Goal: Check status: Check status

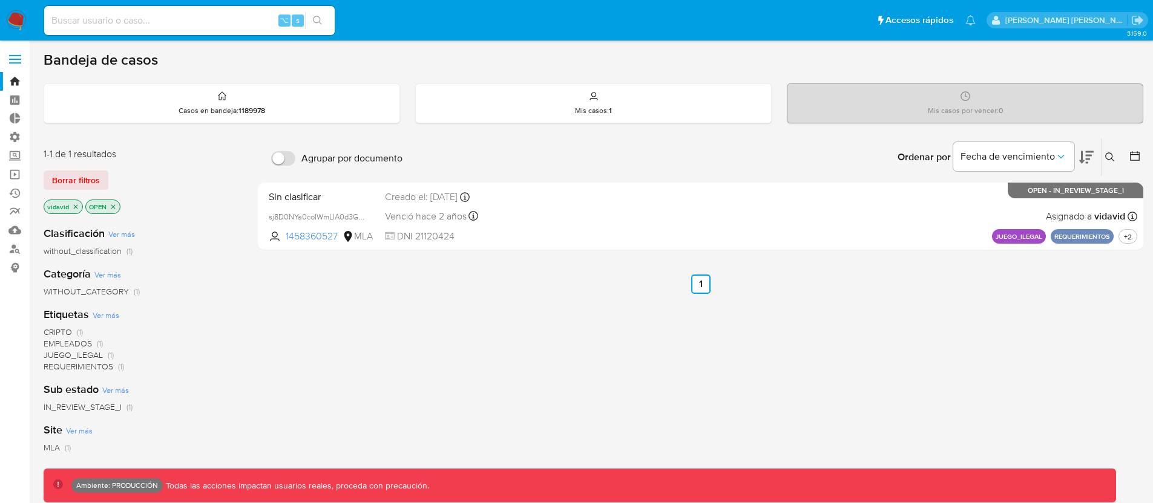
click at [161, 19] on input at bounding box center [189, 21] width 290 height 16
paste input "236628730"
type input "236628730"
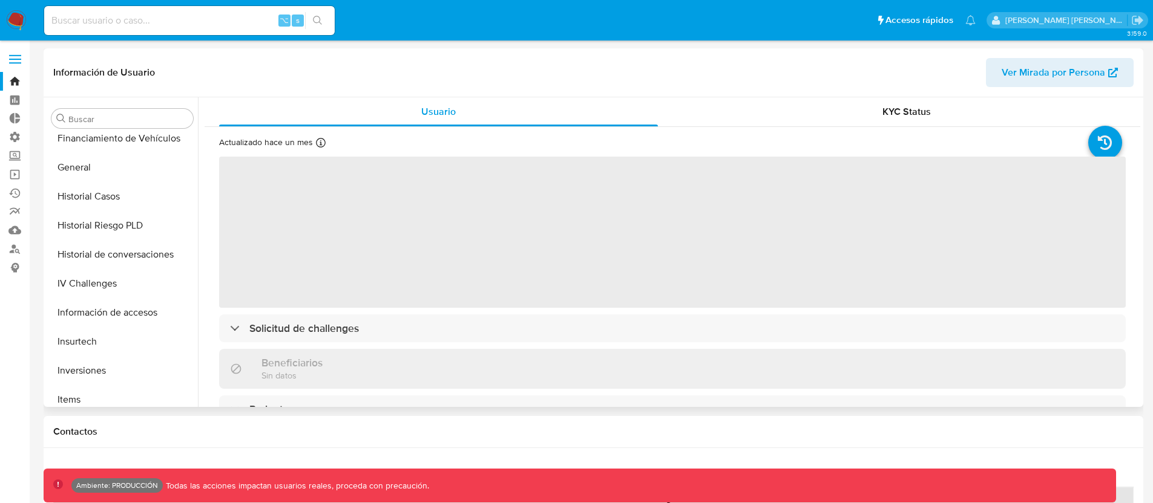
select select "10"
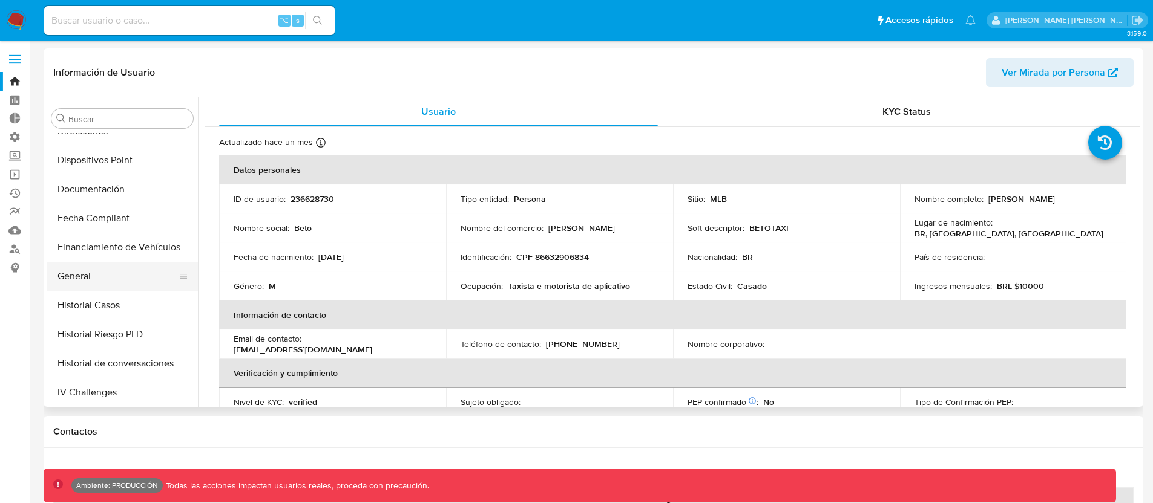
click at [102, 270] on button "General" at bounding box center [118, 276] width 142 height 29
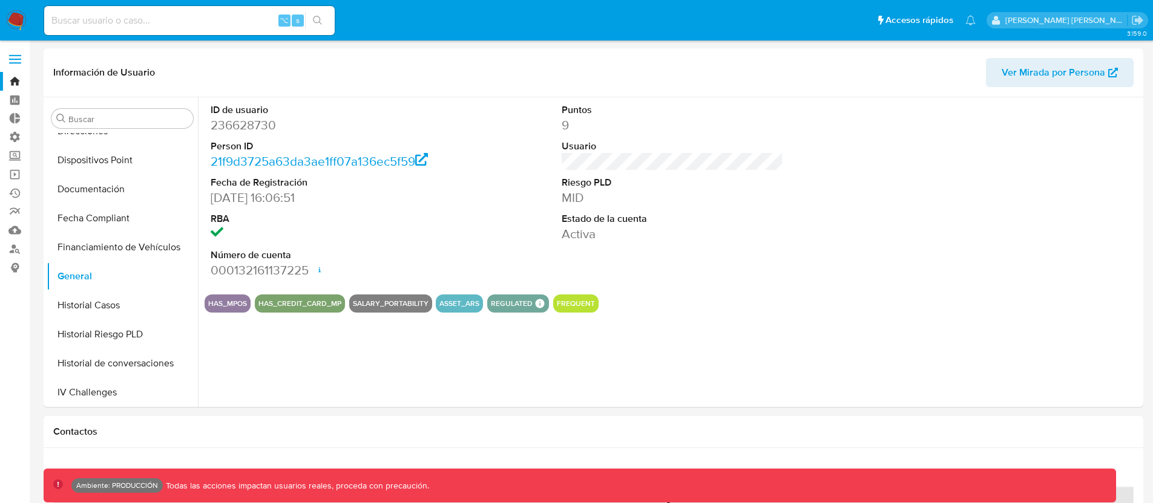
click at [153, 20] on input at bounding box center [189, 21] width 290 height 16
paste input "236628730"
type input "236628730"
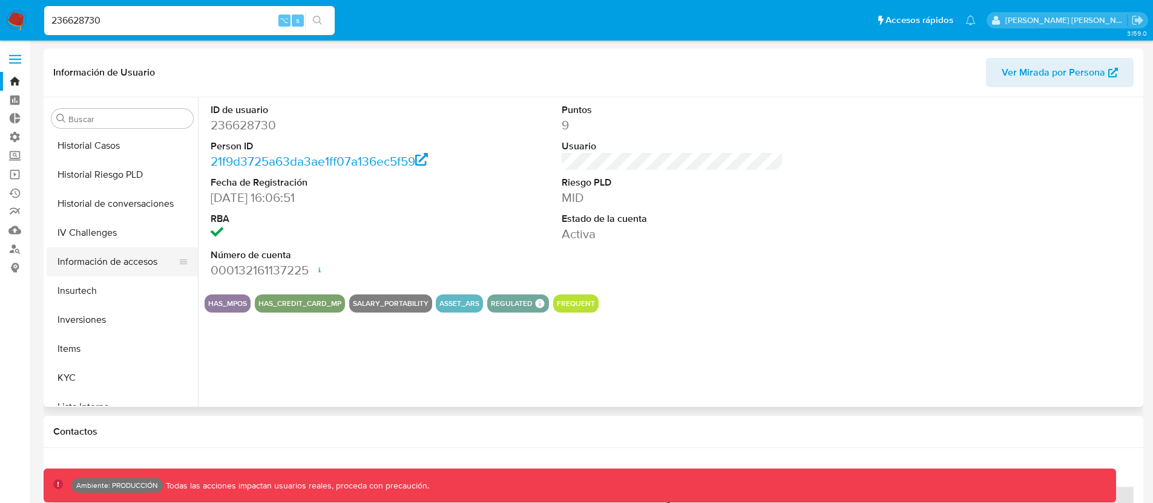
scroll to position [445, 0]
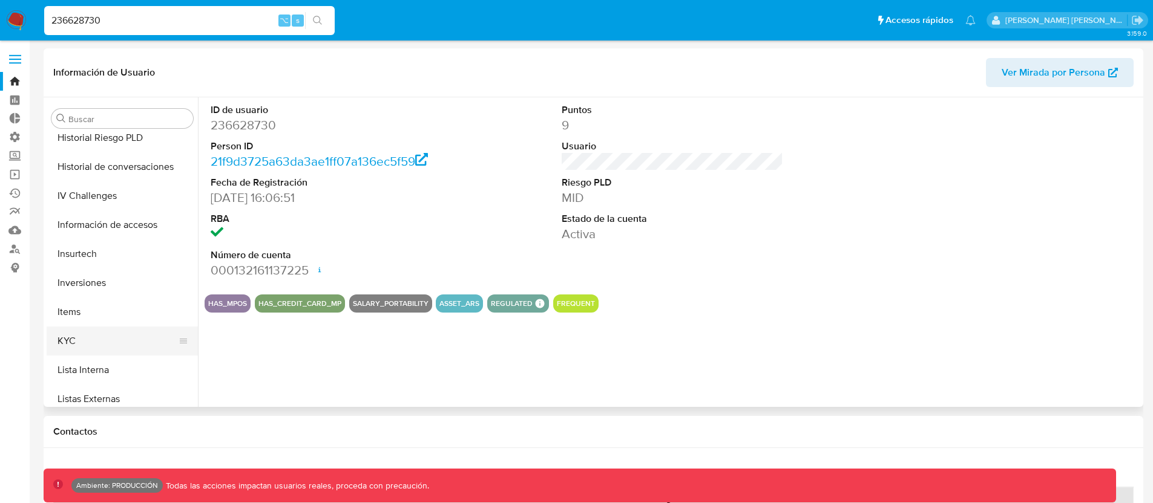
click at [87, 344] on button "KYC" at bounding box center [118, 341] width 142 height 29
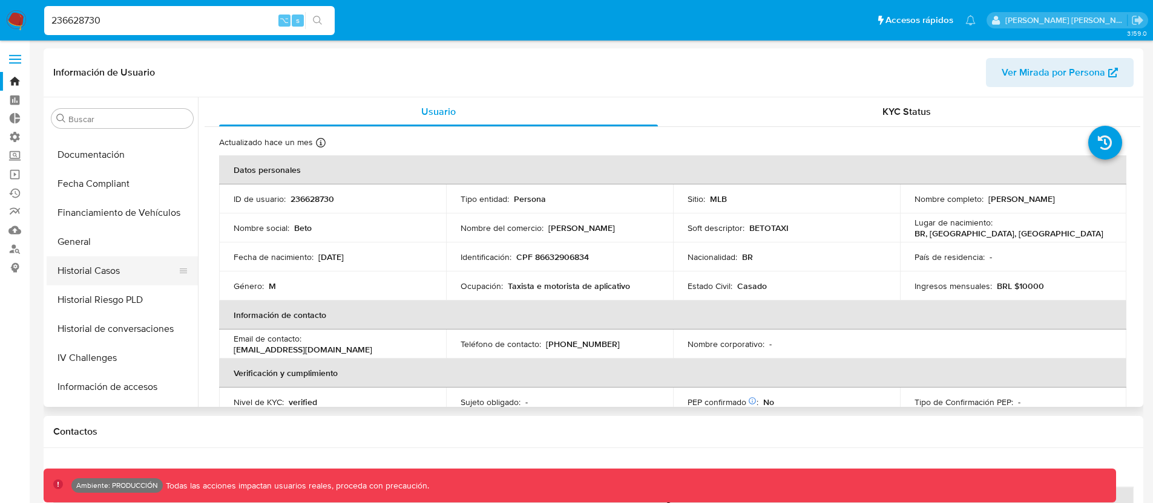
scroll to position [277, 0]
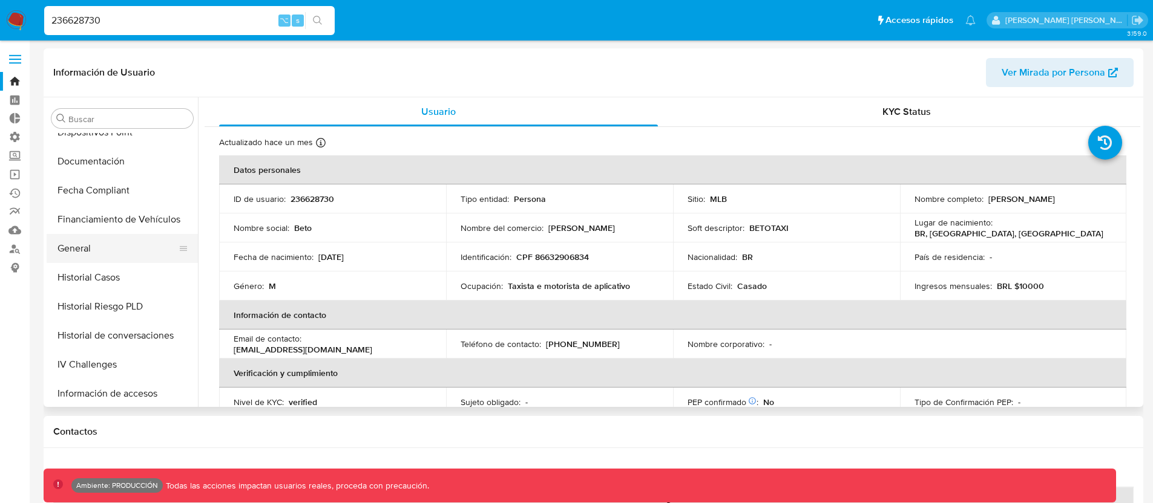
click at [90, 246] on button "General" at bounding box center [118, 248] width 142 height 29
